Goal: Task Accomplishment & Management: Manage account settings

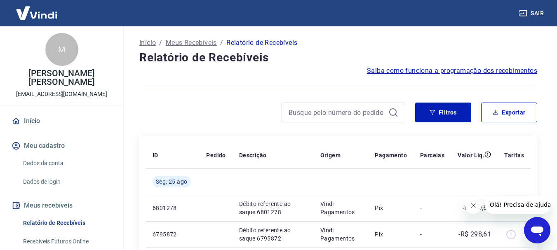
click at [36, 123] on link "Início" at bounding box center [62, 121] width 104 height 18
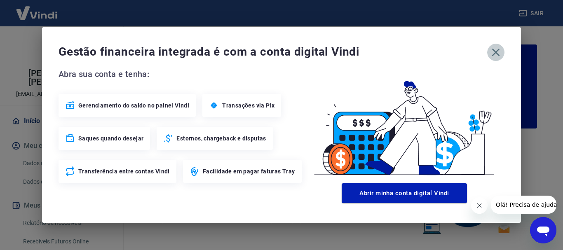
click at [500, 53] on icon "button" at bounding box center [496, 52] width 13 height 13
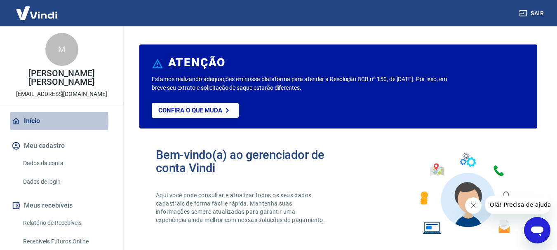
click at [36, 121] on link "Início" at bounding box center [62, 121] width 104 height 18
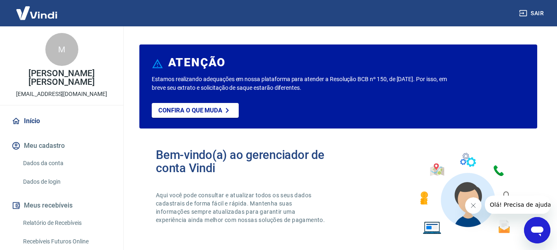
click at [36, 121] on link "Início" at bounding box center [62, 121] width 104 height 18
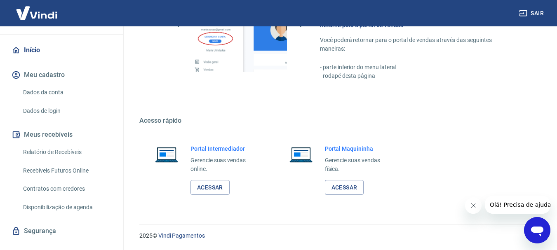
scroll to position [86, 0]
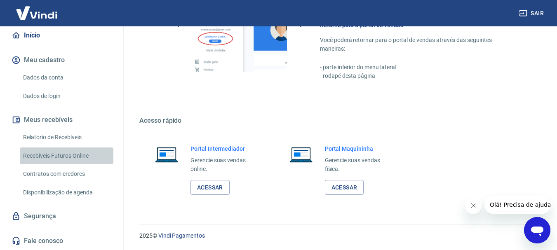
click at [71, 155] on link "Recebíveis Futuros Online" at bounding box center [67, 156] width 94 height 17
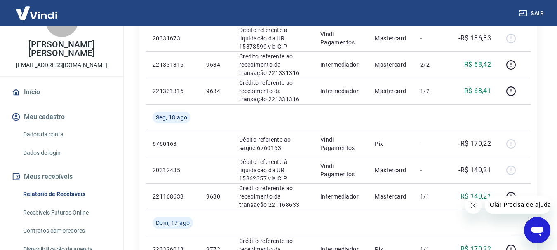
scroll to position [41, 0]
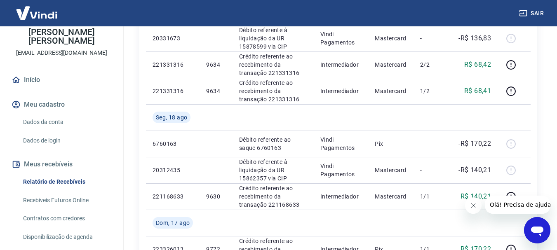
click at [43, 83] on link "Início" at bounding box center [62, 80] width 104 height 18
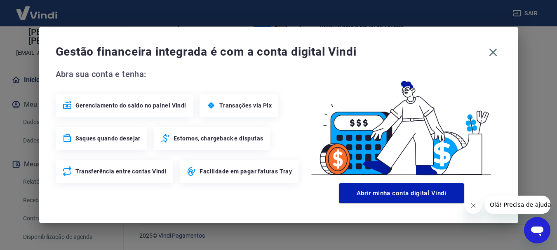
scroll to position [456, 0]
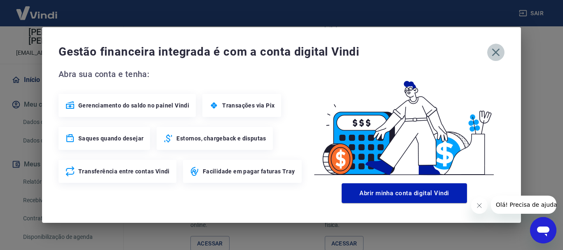
click at [496, 52] on icon "button" at bounding box center [497, 53] width 8 height 8
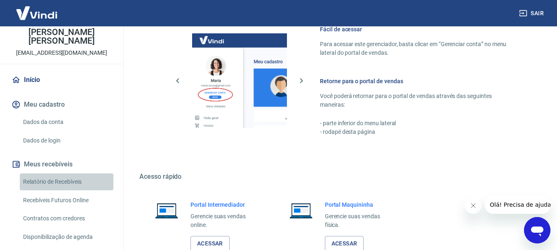
click at [72, 181] on link "Relatório de Recebíveis" at bounding box center [67, 182] width 94 height 17
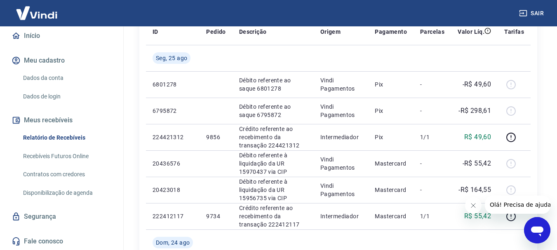
scroll to position [86, 0]
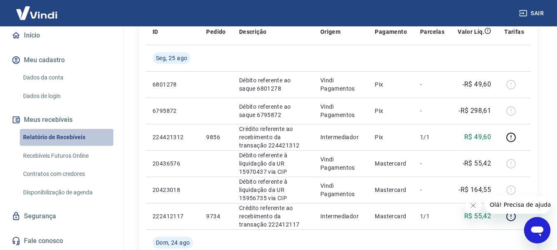
click at [69, 136] on link "Relatório de Recebíveis" at bounding box center [67, 137] width 94 height 17
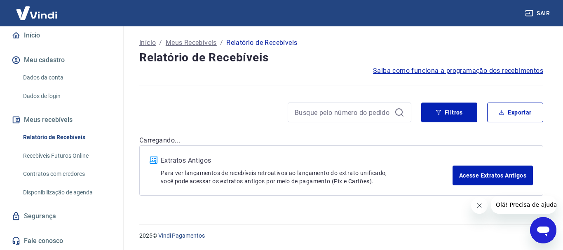
click at [69, 156] on link "Recebíveis Futuros Online" at bounding box center [67, 156] width 94 height 17
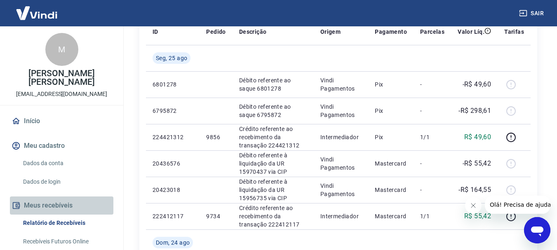
click at [68, 203] on button "Meus recebíveis" at bounding box center [62, 206] width 104 height 18
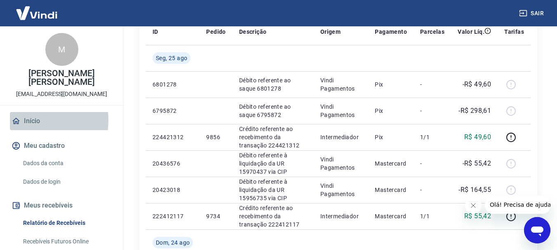
click at [34, 120] on link "Início" at bounding box center [62, 121] width 104 height 18
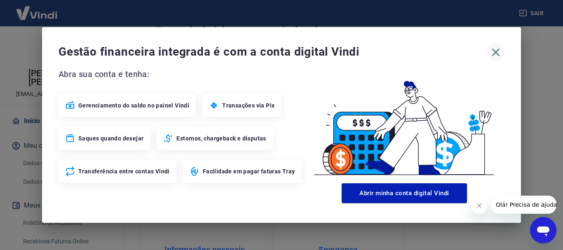
click at [498, 47] on icon "button" at bounding box center [496, 52] width 13 height 13
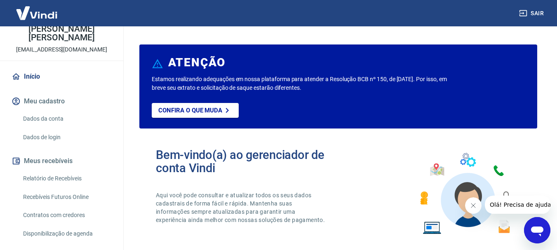
scroll to position [86, 0]
